Goal: Information Seeking & Learning: Learn about a topic

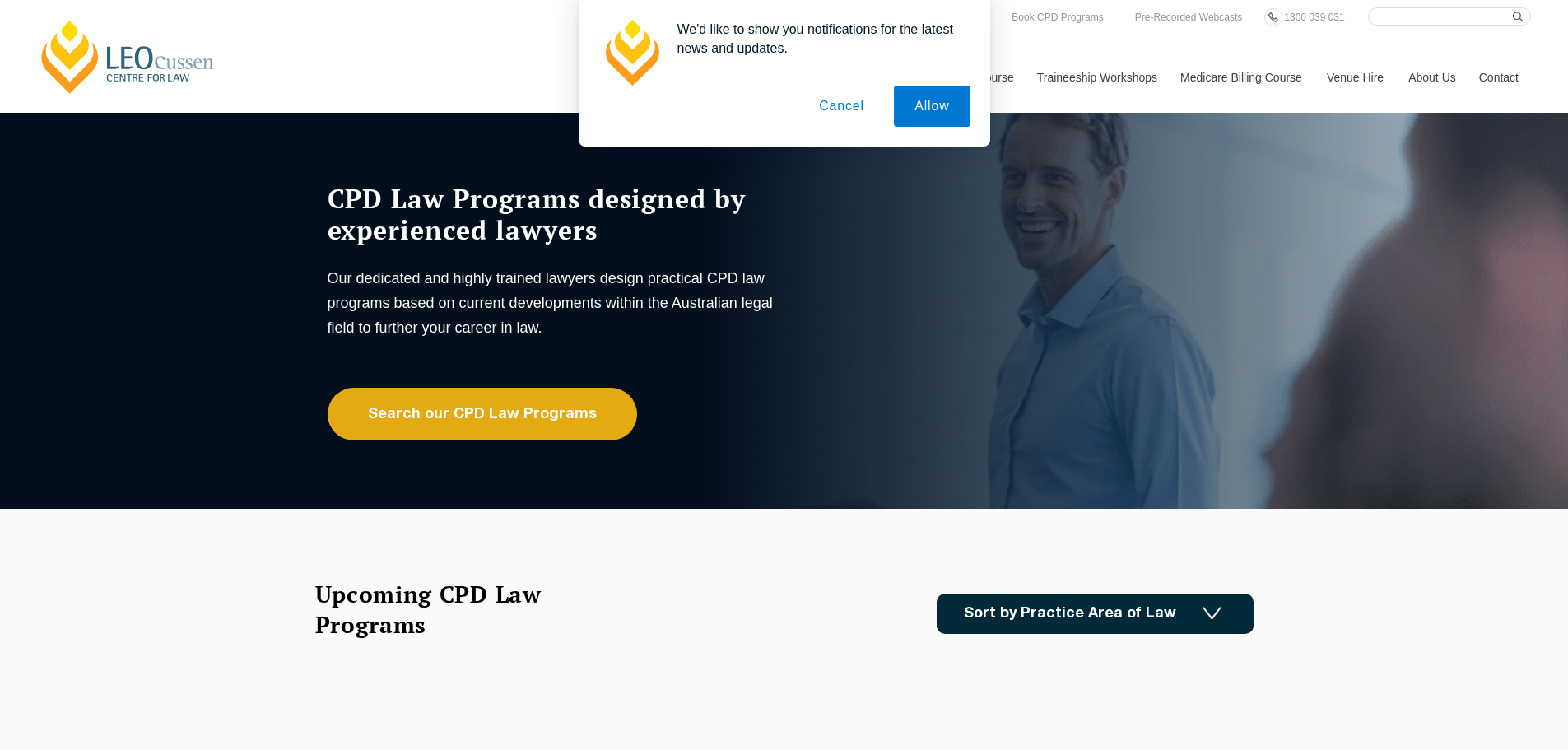
click at [838, 108] on button "Cancel" at bounding box center [841, 106] width 87 height 42
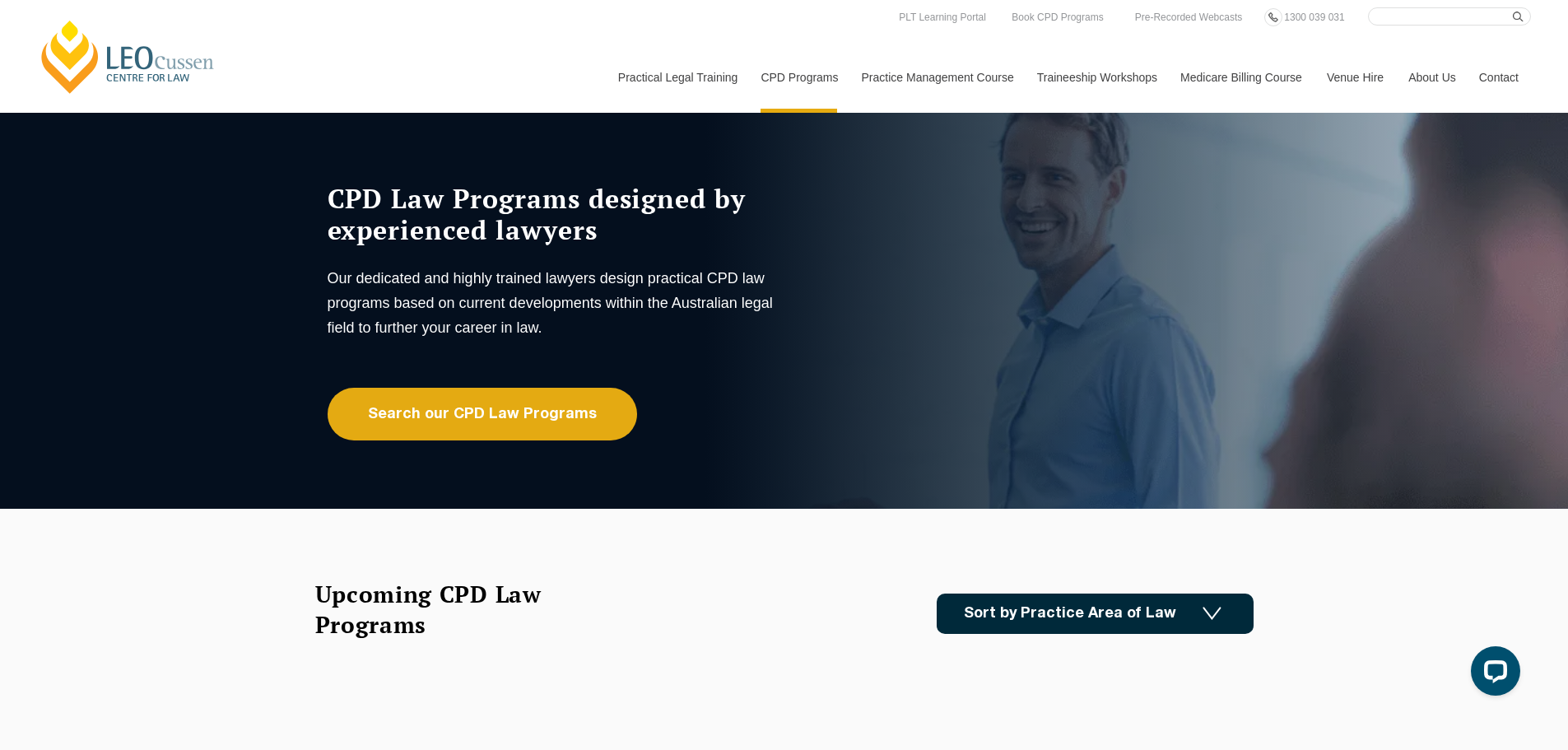
click at [0, 0] on icon at bounding box center [0, 0] width 0 height 0
click at [0, 0] on link "Ethics" at bounding box center [0, 0] width 0 height 0
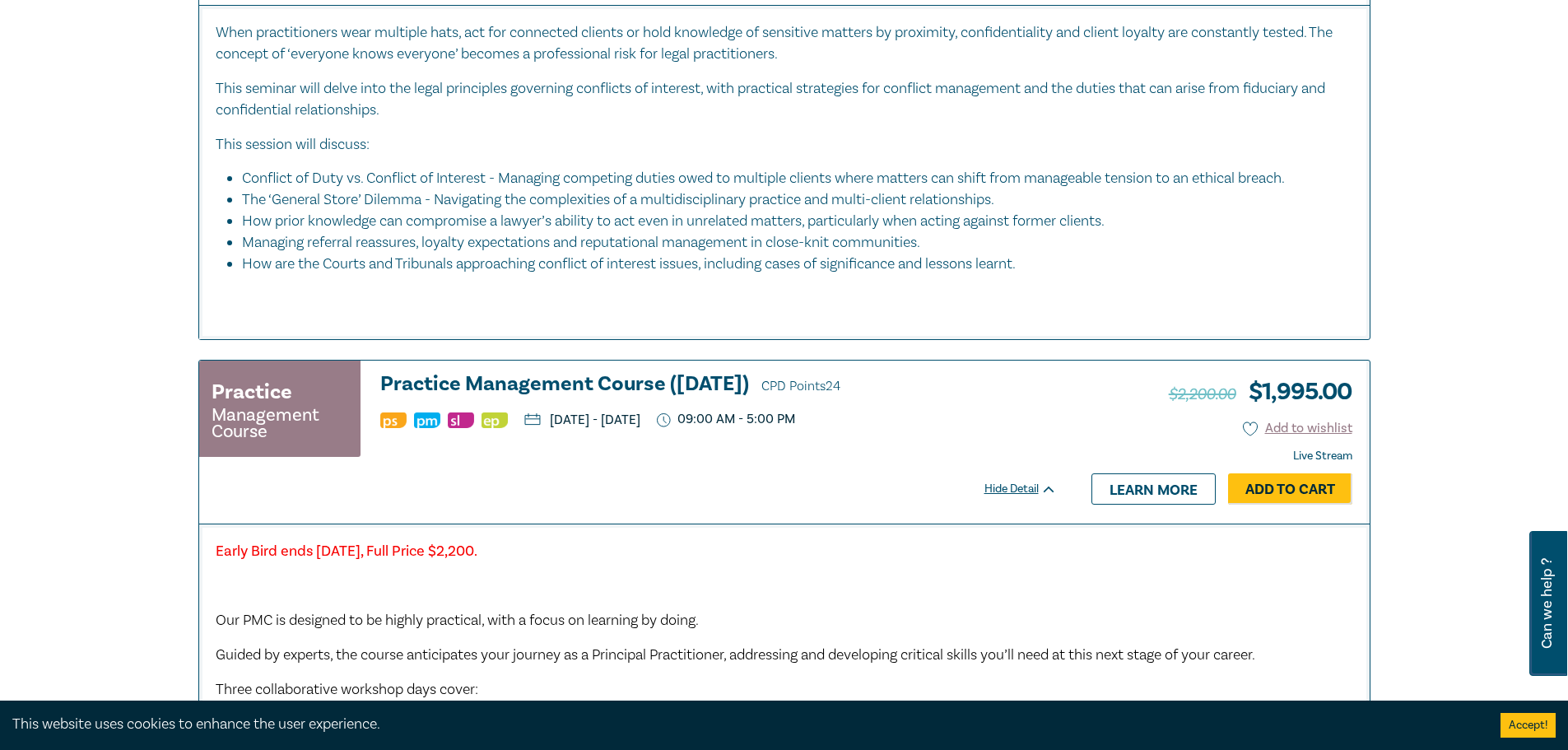
scroll to position [1316, 0]
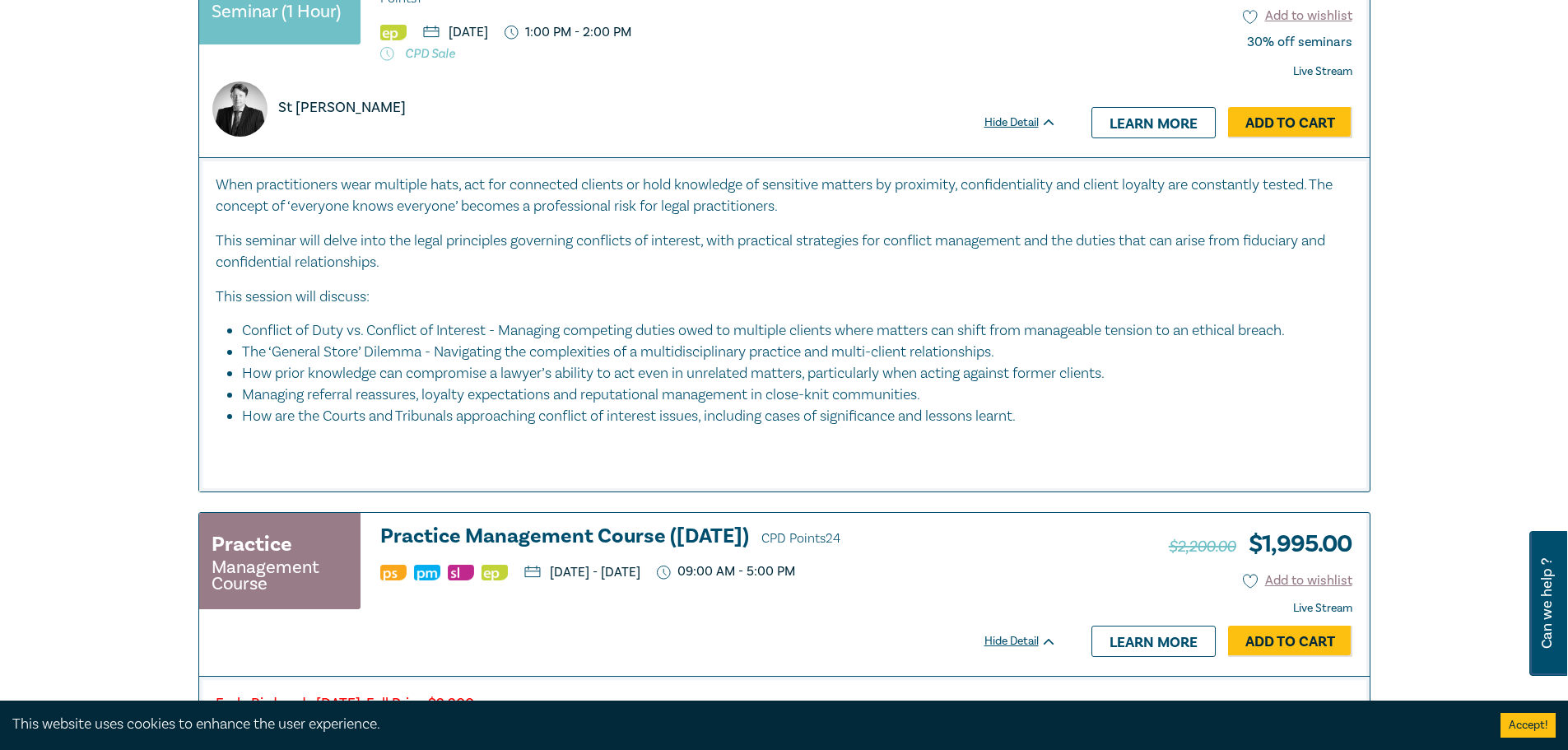
click at [751, 258] on p "This seminar will delve into the legal principles governing conflicts of intere…" at bounding box center [784, 252] width 1138 height 42
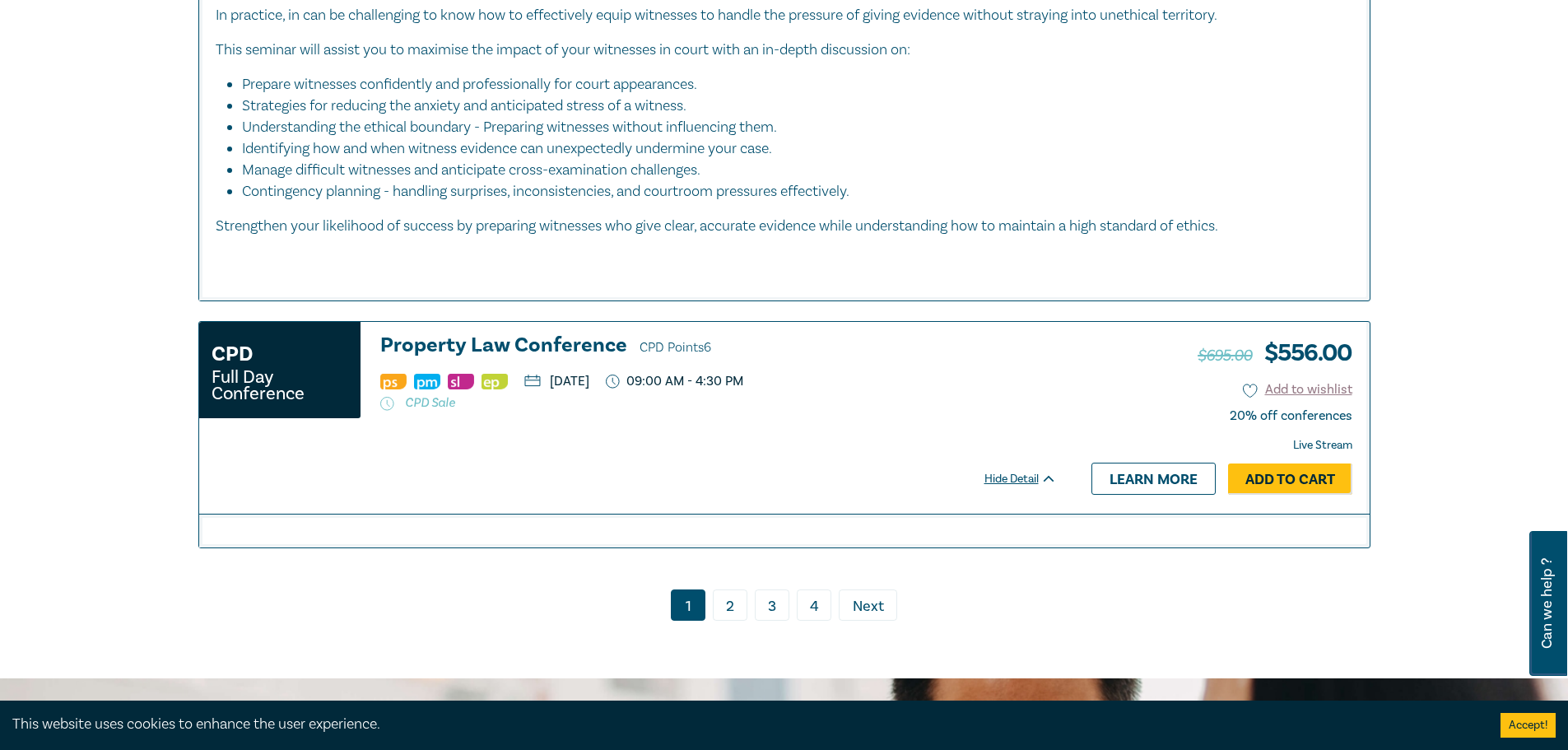
scroll to position [6747, 0]
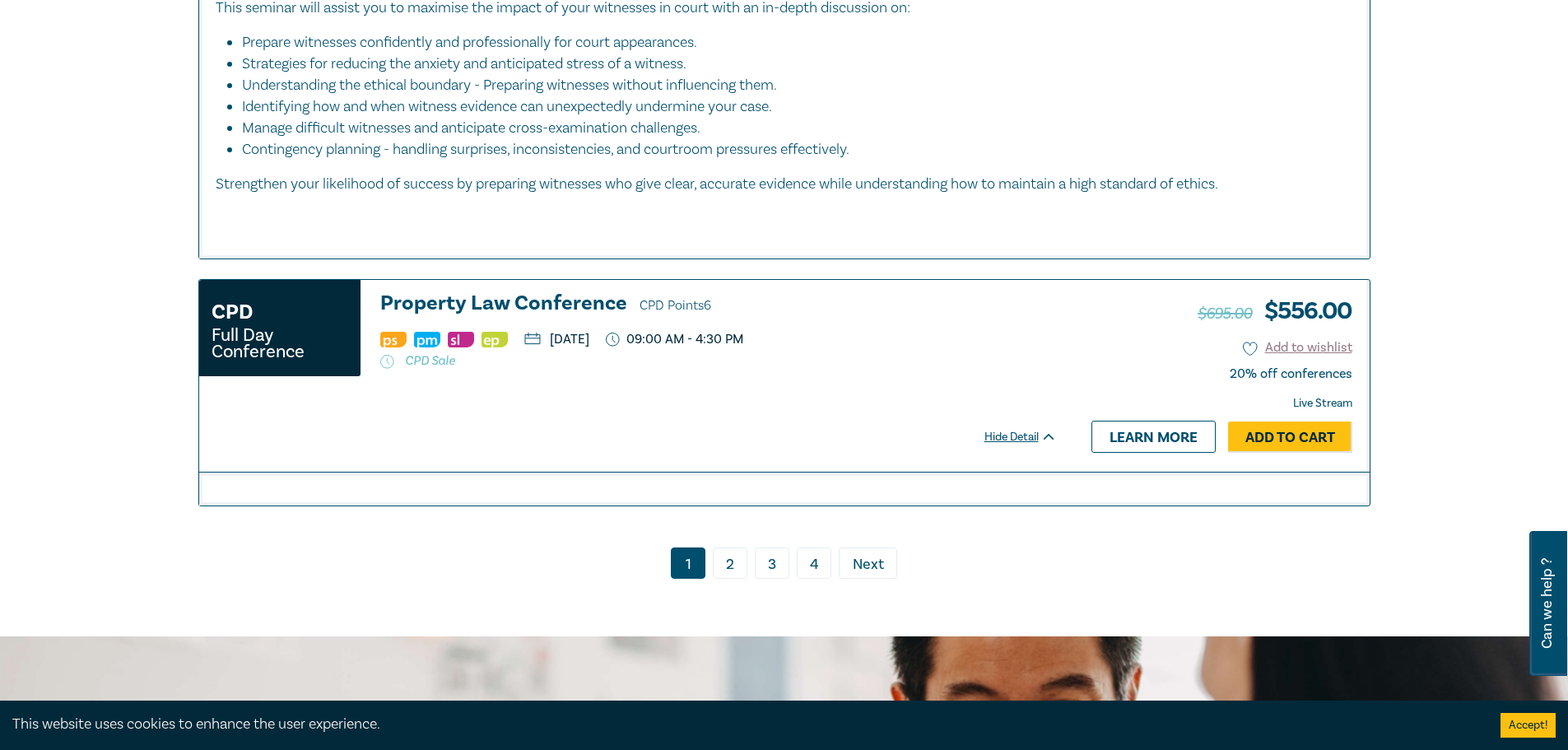
click at [728, 579] on link "2" at bounding box center [730, 562] width 34 height 31
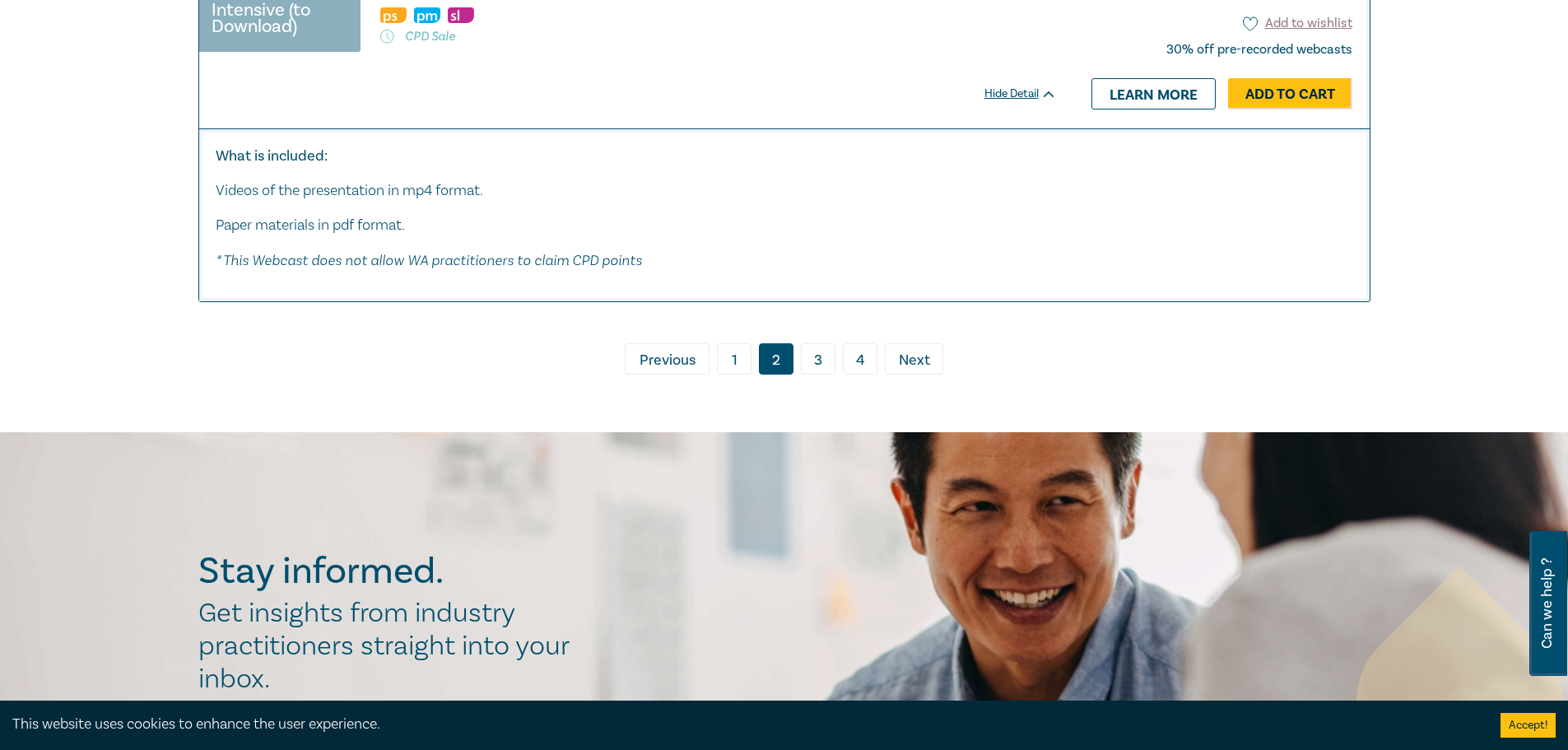
scroll to position [9133, 0]
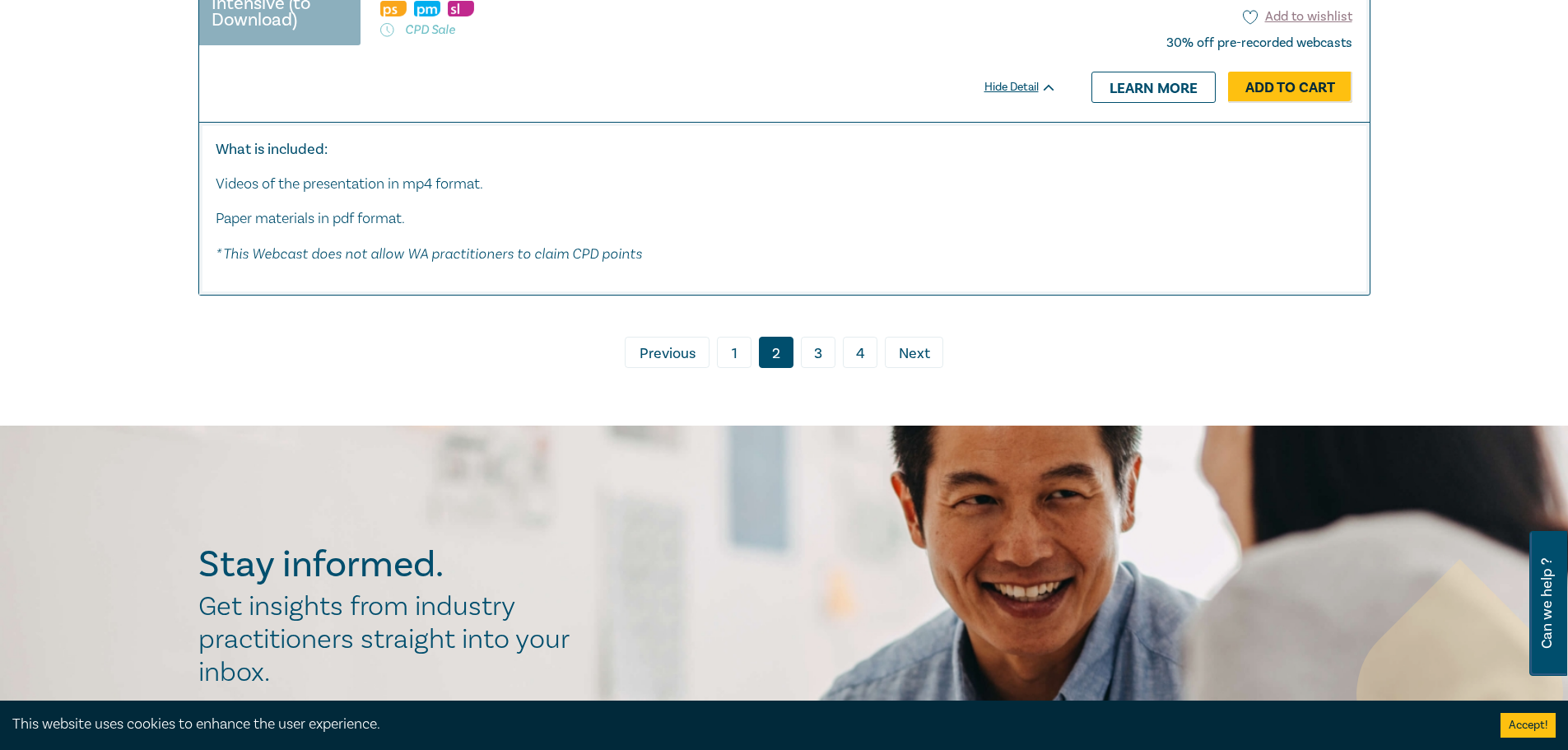
click at [824, 367] on link "3" at bounding box center [818, 352] width 34 height 31
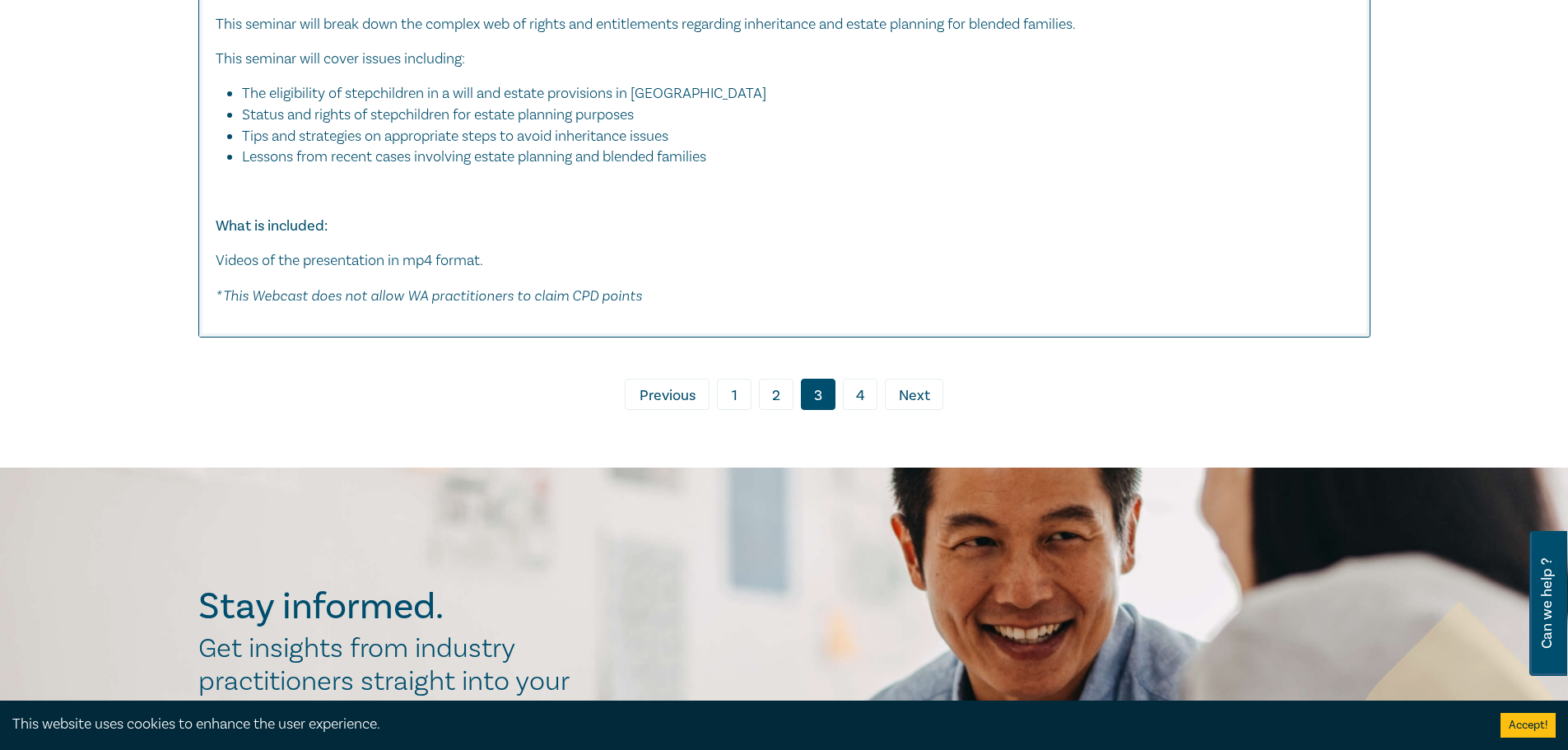
scroll to position [9463, 0]
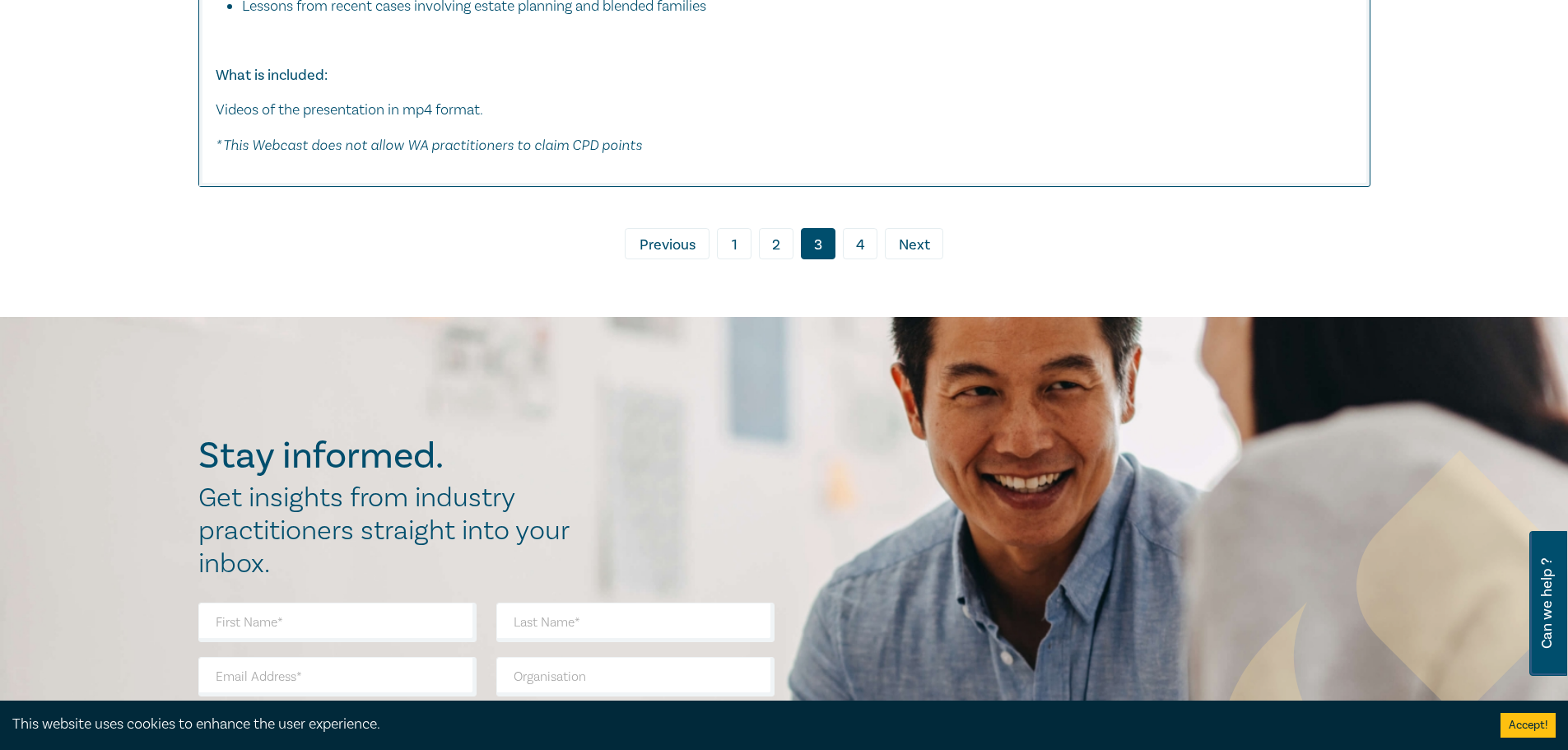
click at [860, 259] on link "4" at bounding box center [860, 243] width 34 height 31
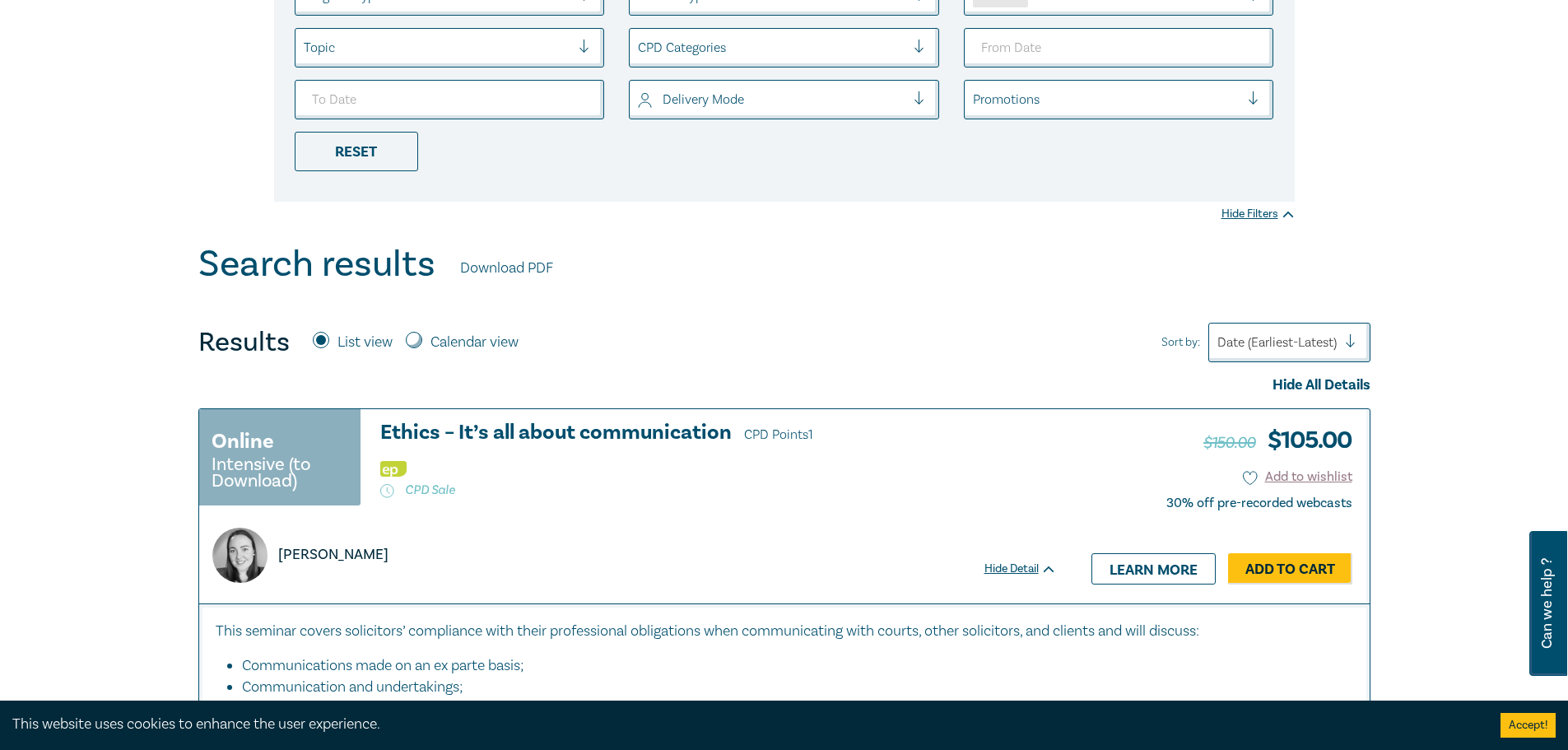
scroll to position [334, 0]
